Goal: Information Seeking & Learning: Learn about a topic

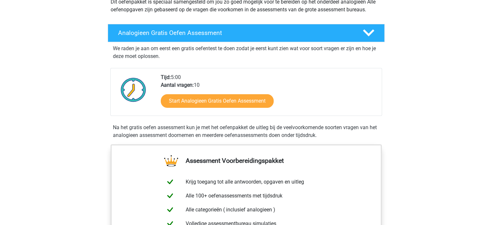
scroll to position [81, 0]
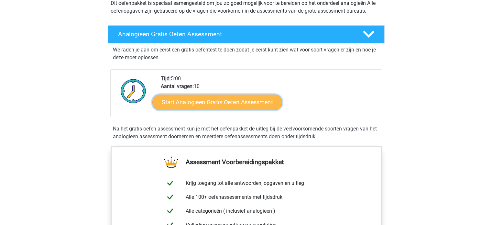
click at [202, 105] on link "Start Analogieen Gratis Oefen Assessment" at bounding box center [217, 102] width 130 height 16
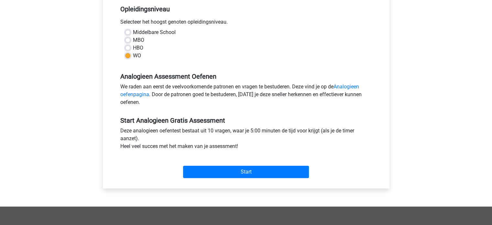
scroll to position [134, 0]
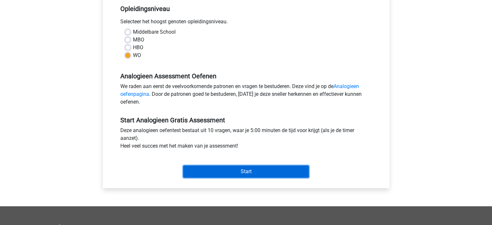
click at [204, 171] on input "Start" at bounding box center [246, 171] width 126 height 12
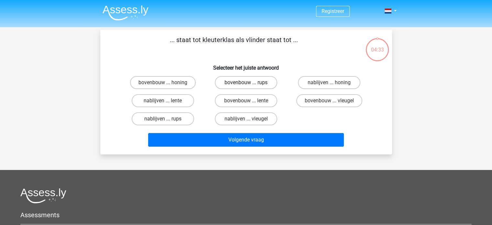
click at [238, 81] on label "bovenbouw ... rups" at bounding box center [246, 82] width 62 height 13
click at [246, 82] on input "bovenbouw ... rups" at bounding box center [248, 84] width 4 height 4
radio input "true"
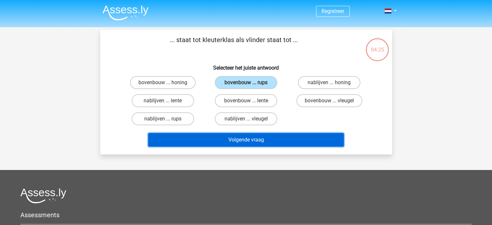
click at [241, 143] on button "Volgende vraag" at bounding box center [246, 140] width 196 height 14
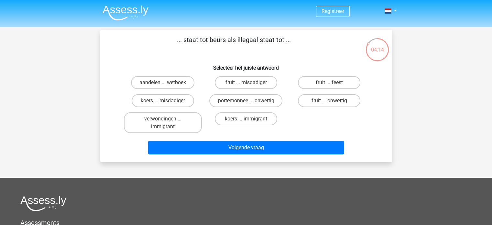
click at [225, 44] on p "... staat tot beurs als illegaal staat tot ..." at bounding box center [234, 44] width 247 height 19
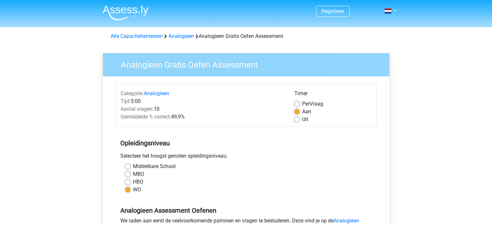
scroll to position [134, 0]
